Goal: Check status: Check status

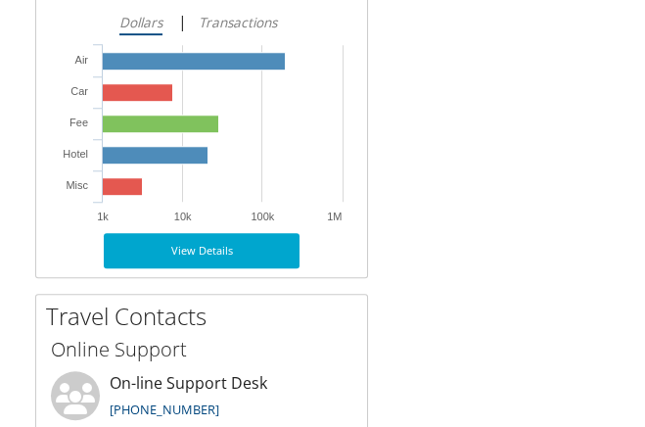
scroll to position [2258, 0]
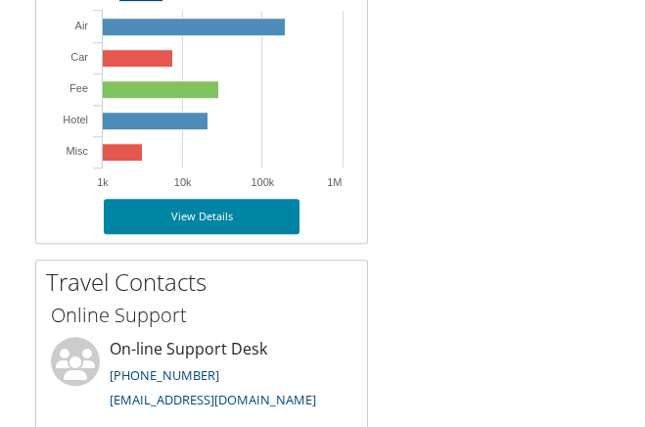
click at [200, 217] on link "View Details" at bounding box center [202, 216] width 196 height 35
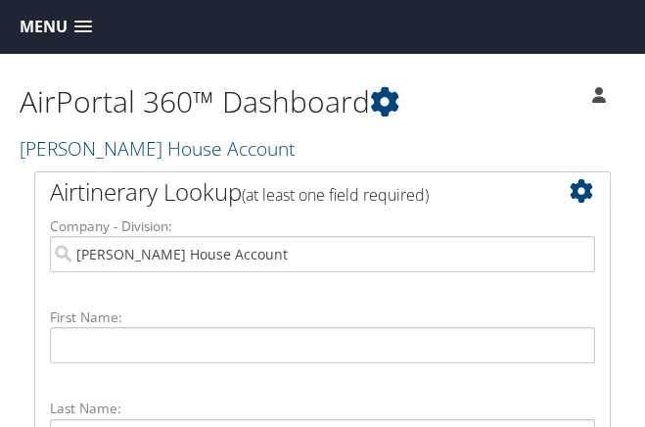
click at [83, 27] on span at bounding box center [83, 28] width 18 height 14
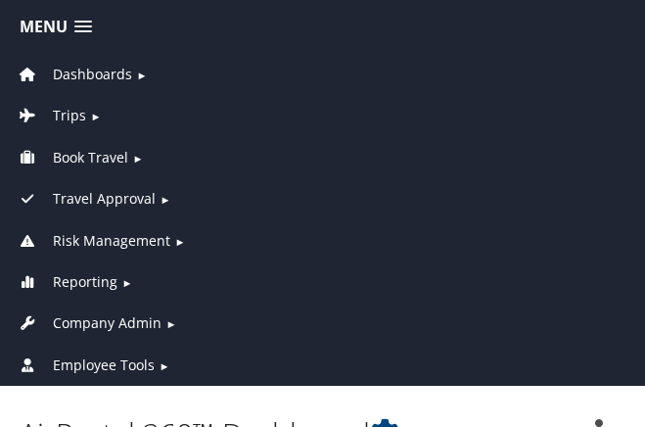
click at [89, 73] on span "Dashboards" at bounding box center [92, 75] width 79 height 22
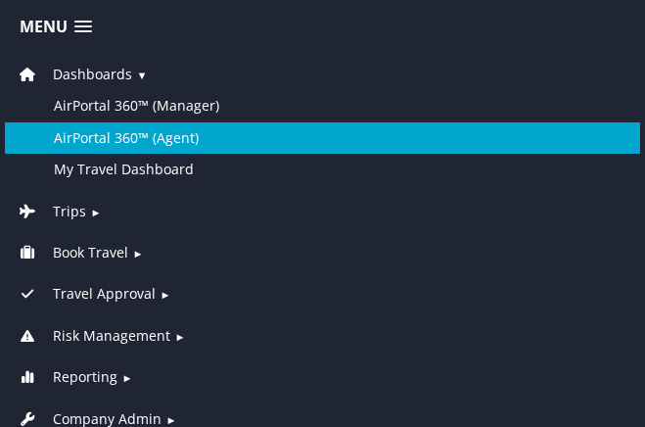
click at [104, 133] on link "AirPortal 360™ (Agent)" at bounding box center [322, 137] width 635 height 31
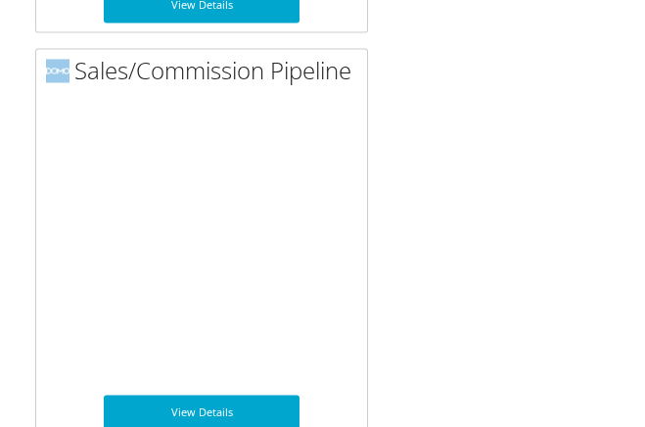
scroll to position [4350, 0]
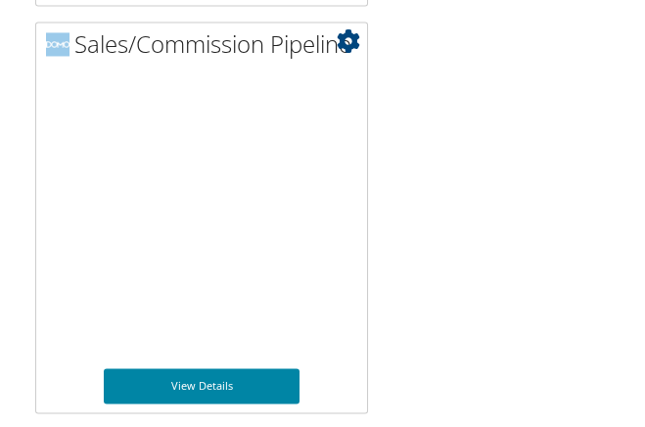
click at [203, 384] on link "View Details" at bounding box center [202, 385] width 196 height 35
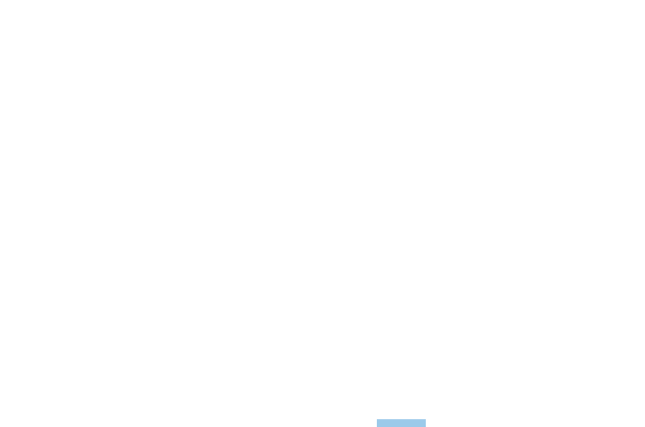
scroll to position [329, 0]
